Goal: Transaction & Acquisition: Download file/media

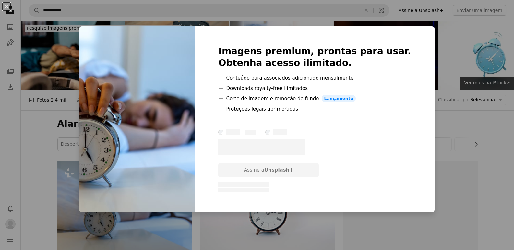
scroll to position [65, 0]
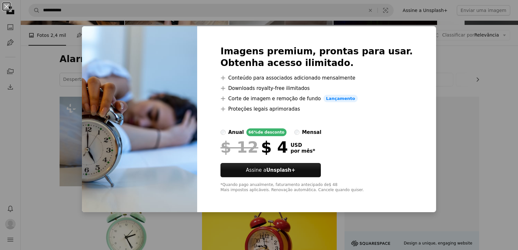
click at [437, 39] on div "An X shape Imagens premium, prontas para usar. Obtenha acesso ilimitado. A plus…" at bounding box center [259, 125] width 518 height 250
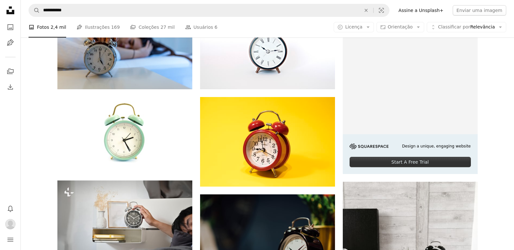
scroll to position [32, 0]
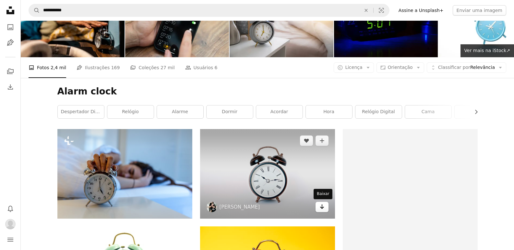
click at [318, 208] on link "Arrow pointing down" at bounding box center [321, 207] width 13 height 10
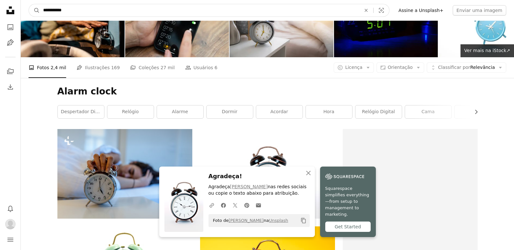
click at [170, 13] on input "**********" at bounding box center [199, 10] width 319 height 12
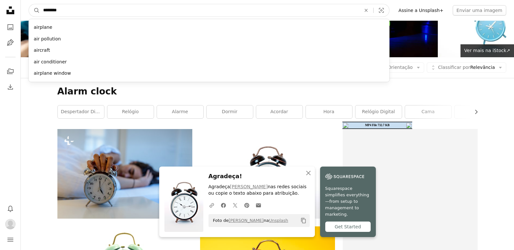
type input "*********"
click button "A magnifying glass" at bounding box center [34, 10] width 11 height 12
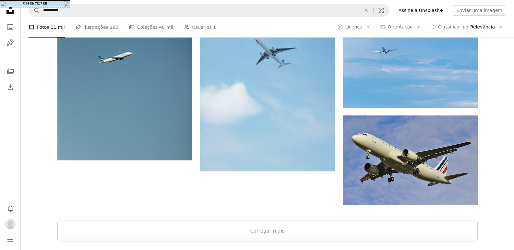
scroll to position [907, 0]
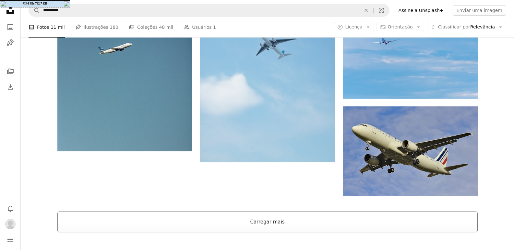
click at [448, 224] on button "Carregar mais" at bounding box center [267, 222] width 420 height 21
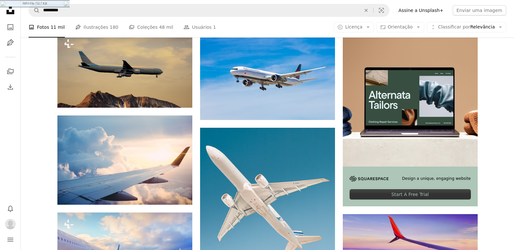
scroll to position [65, 0]
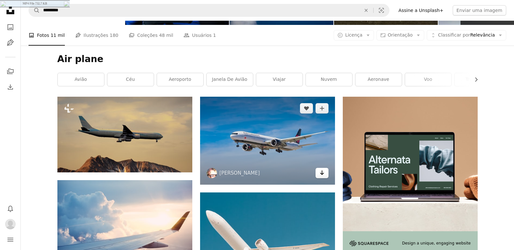
click at [320, 173] on icon "Arrow pointing down" at bounding box center [321, 173] width 5 height 8
